Goal: Task Accomplishment & Management: Manage account settings

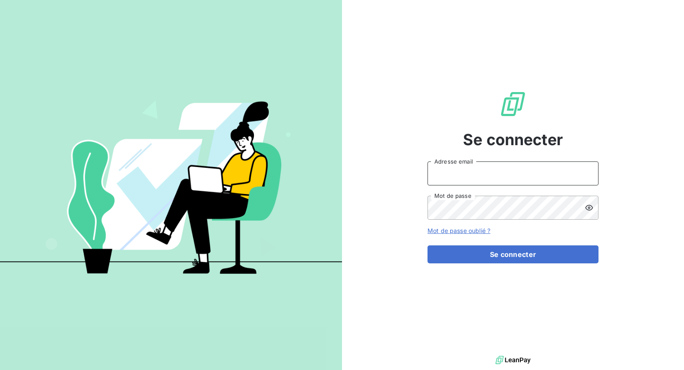
click at [533, 169] on input "Adresse email" at bounding box center [513, 173] width 171 height 24
click at [494, 175] on input "Adresse email" at bounding box center [513, 173] width 171 height 24
type input "[PERSON_NAME][EMAIL_ADDRESS][DOMAIN_NAME]"
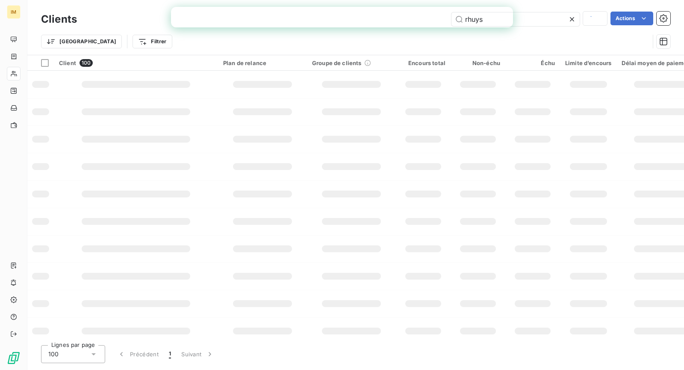
type input "rhuys"
